Goal: Task Accomplishment & Management: Manage account settings

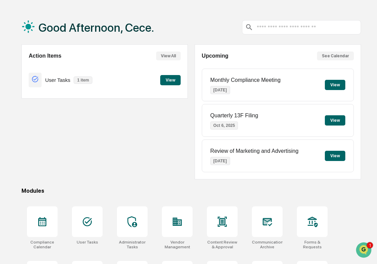
click at [170, 82] on button "View" at bounding box center [170, 80] width 20 height 10
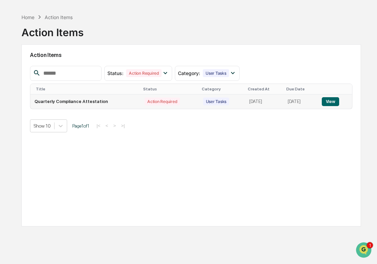
click at [105, 105] on td "Quarterly Compliance Attestation" at bounding box center [85, 101] width 110 height 14
click at [113, 101] on td "Quarterly Compliance Attestation" at bounding box center [85, 101] width 110 height 14
click at [334, 97] on button "View" at bounding box center [330, 101] width 17 height 9
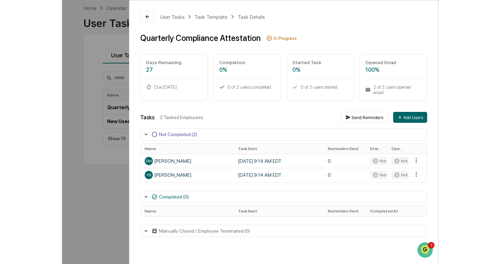
scroll to position [32, 0]
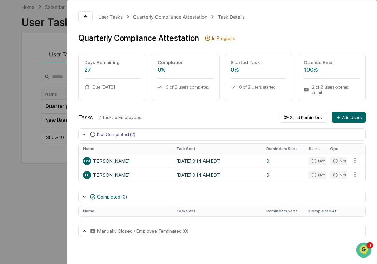
click at [130, 192] on div "Completed (0)" at bounding box center [221, 196] width 287 height 12
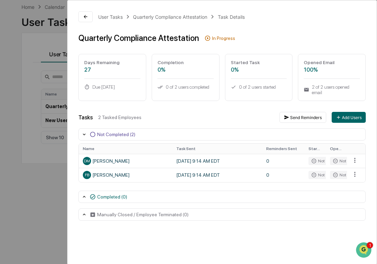
click at [125, 194] on div "Completed (0)" at bounding box center [112, 196] width 30 height 5
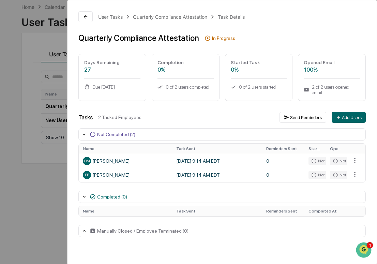
click at [154, 135] on div "Not Completed (2)" at bounding box center [221, 134] width 287 height 12
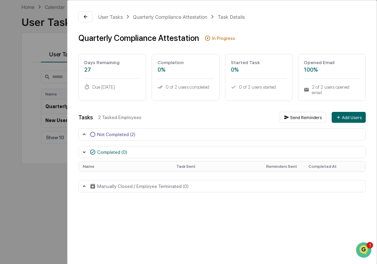
click at [154, 135] on div "Not Completed (2)" at bounding box center [221, 134] width 287 height 12
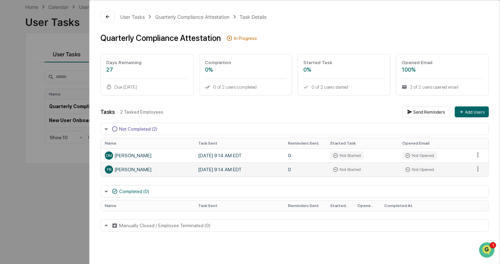
click at [106, 172] on div "FB" at bounding box center [109, 169] width 8 height 8
click at [113, 168] on div "FB" at bounding box center [109, 169] width 8 height 8
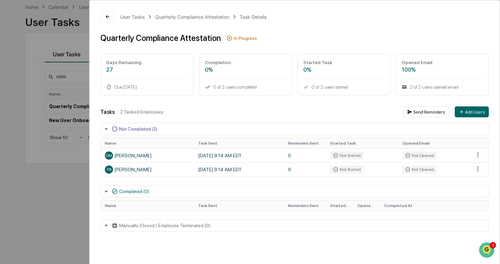
click at [72, 168] on div "User Tasks Quarterly Compliance Attestation Task Details Quarterly Compliance A…" at bounding box center [250, 132] width 500 height 264
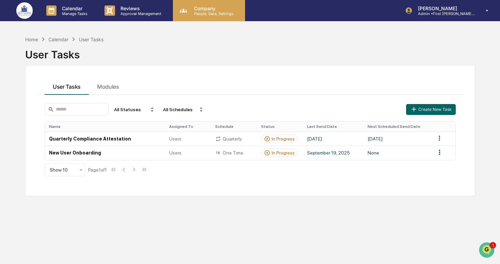
click at [218, 7] on p "Company" at bounding box center [213, 8] width 48 height 6
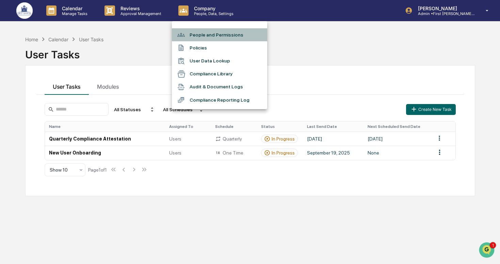
click at [227, 34] on li "People and Permissions" at bounding box center [219, 34] width 95 height 13
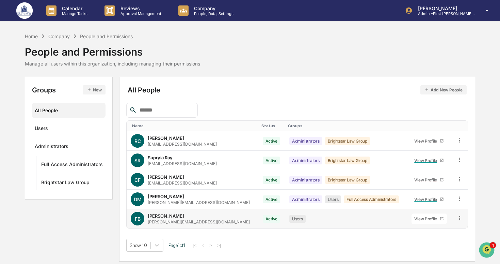
click at [376, 217] on div "View Profile" at bounding box center [428, 218] width 26 height 5
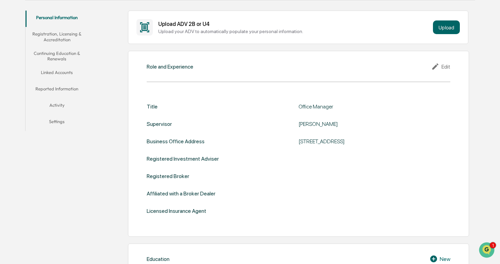
scroll to position [14, 0]
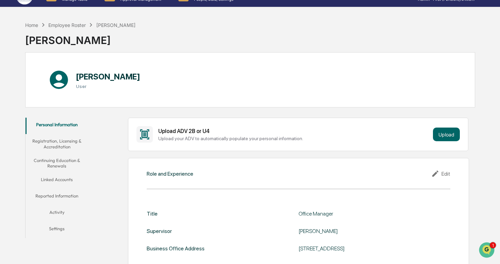
click at [63, 145] on button "Registration, Licensing & Accreditation" at bounding box center [57, 143] width 63 height 19
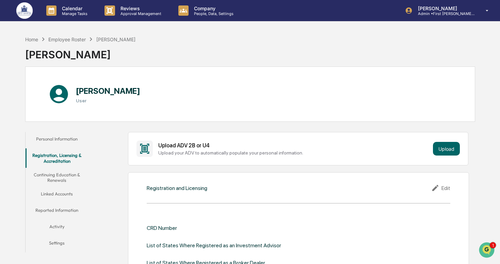
click at [54, 172] on button "Continuing Education & Renewals" at bounding box center [57, 177] width 63 height 19
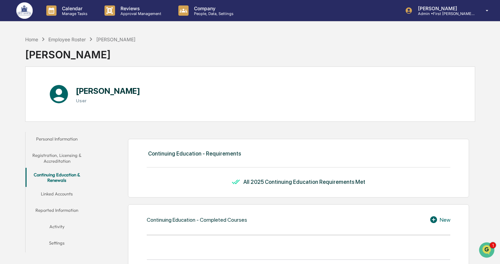
click at [67, 196] on button "Linked Accounts" at bounding box center [57, 195] width 63 height 16
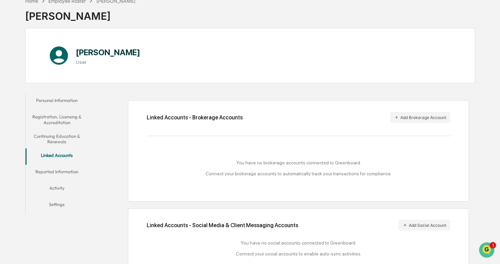
scroll to position [53, 0]
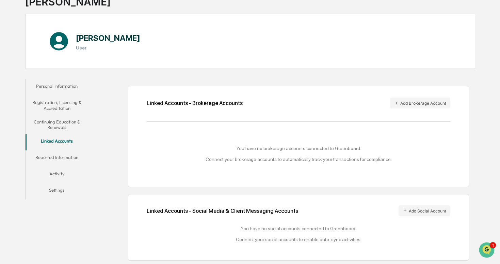
click at [63, 152] on button "Reported Information" at bounding box center [57, 158] width 63 height 16
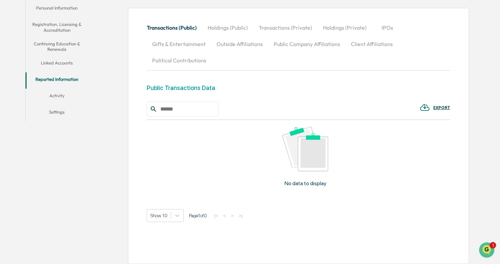
click at [59, 94] on button "Activity" at bounding box center [57, 97] width 63 height 16
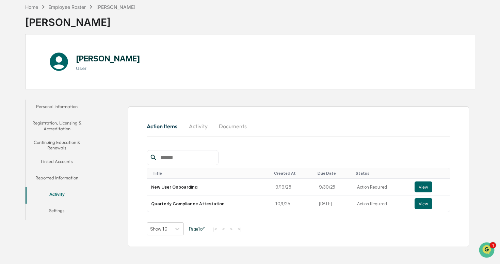
click at [198, 130] on button "Activity" at bounding box center [198, 126] width 31 height 16
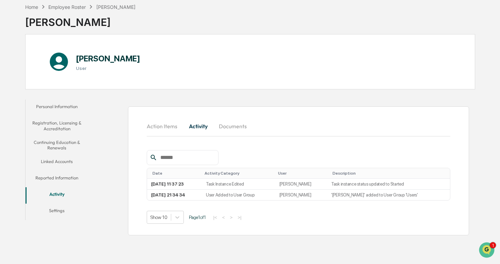
click at [163, 125] on button "Action Items" at bounding box center [165, 126] width 36 height 16
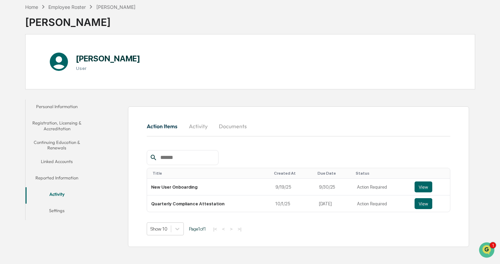
click at [192, 123] on button "Activity" at bounding box center [198, 126] width 31 height 16
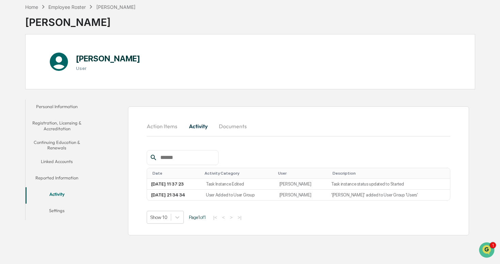
click at [57, 211] on button "Settings" at bounding box center [57, 211] width 63 height 16
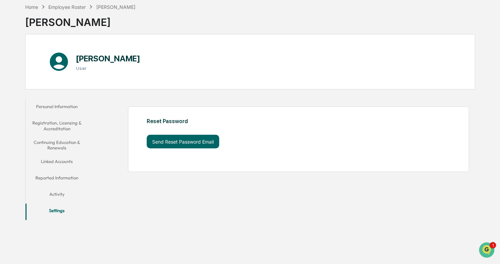
click at [56, 155] on button "Linked Accounts" at bounding box center [57, 162] width 63 height 16
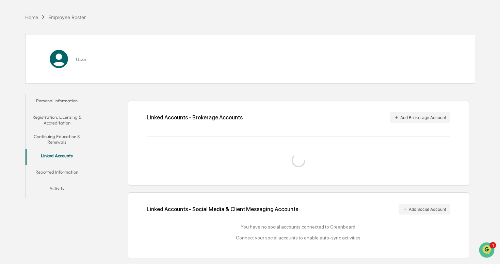
click at [66, 143] on button "Continuing Education & Renewals" at bounding box center [57, 138] width 63 height 19
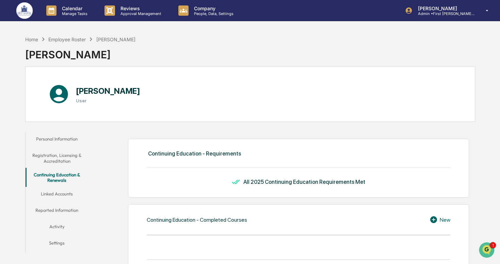
click at [64, 162] on button "Registration, Licensing & Accreditation" at bounding box center [57, 157] width 63 height 19
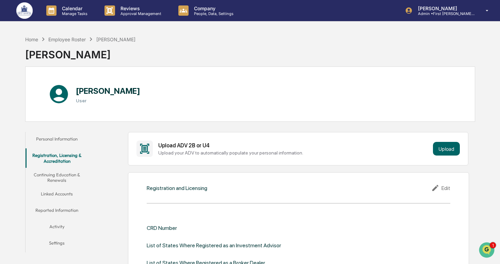
click at [78, 137] on button "Personal Information" at bounding box center [57, 140] width 63 height 16
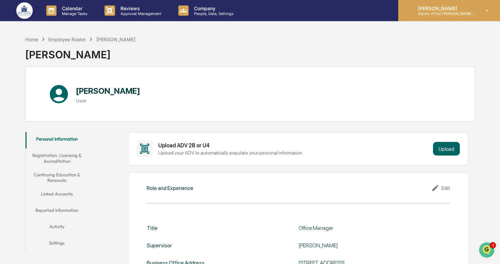
click at [376, 7] on p "[PERSON_NAME]" at bounding box center [444, 8] width 63 height 6
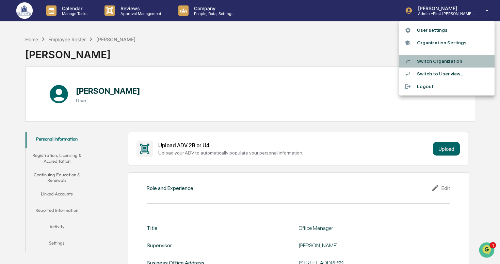
click at [376, 61] on li "Switch Organization" at bounding box center [447, 61] width 95 height 13
